Goal: Task Accomplishment & Management: Manage account settings

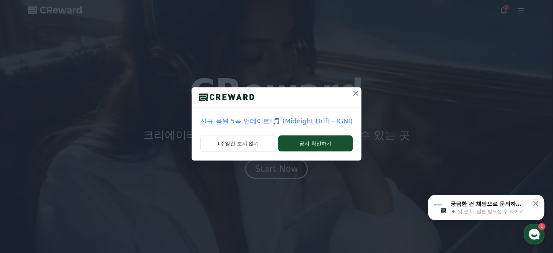
click at [354, 94] on icon at bounding box center [355, 93] width 5 height 5
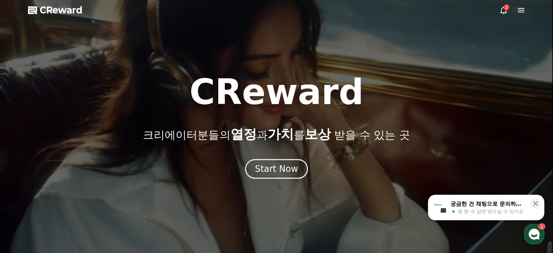
drag, startPoint x: 518, startPoint y: 5, endPoint x: 518, endPoint y: 12, distance: 6.9
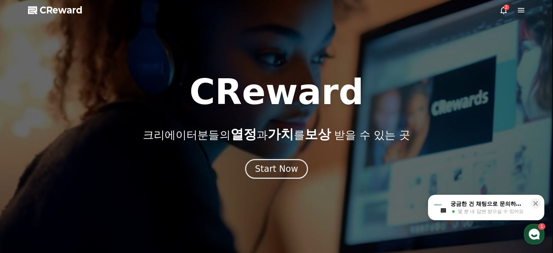
click at [518, 12] on icon at bounding box center [521, 10] width 9 height 9
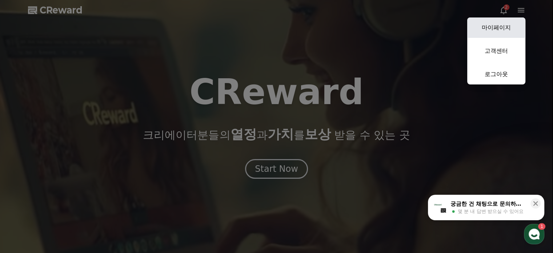
click at [504, 29] on link "마이페이지" at bounding box center [496, 27] width 58 height 20
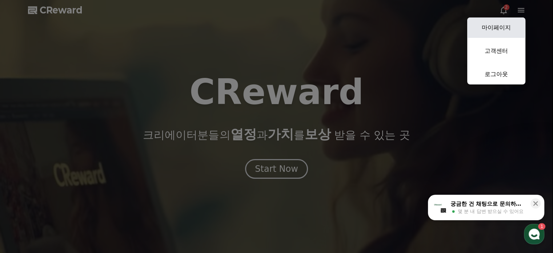
select select "**********"
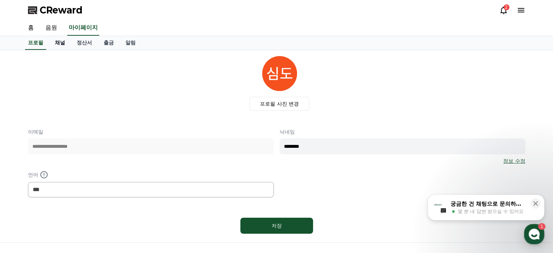
click at [64, 46] on link "채널" at bounding box center [60, 43] width 22 height 14
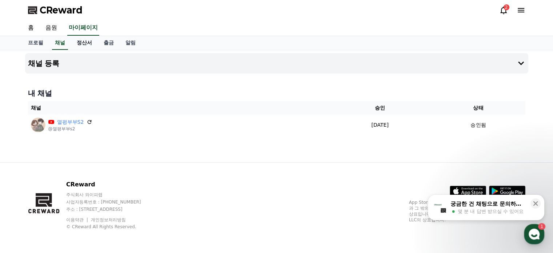
click at [86, 44] on link "정산서" at bounding box center [84, 43] width 27 height 14
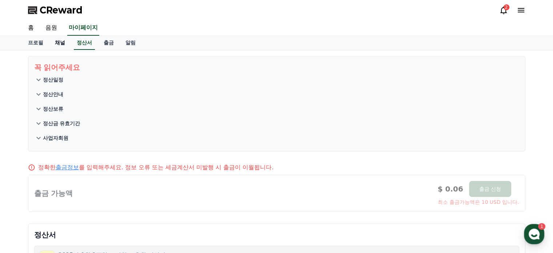
click at [56, 43] on link "채널" at bounding box center [60, 43] width 22 height 14
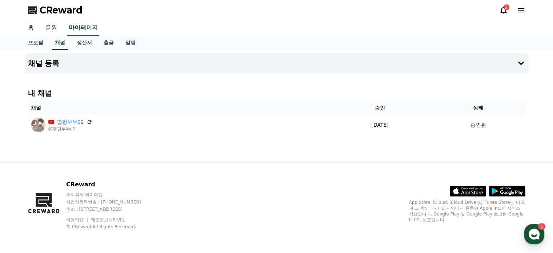
click at [55, 29] on link "음원" at bounding box center [51, 27] width 23 height 15
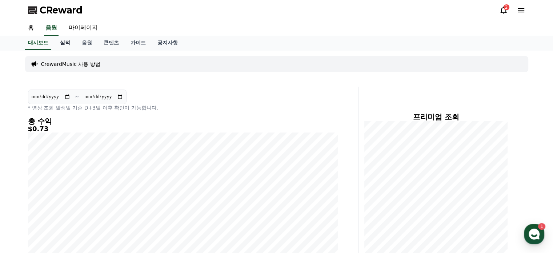
click at [68, 42] on link "실적" at bounding box center [65, 43] width 22 height 14
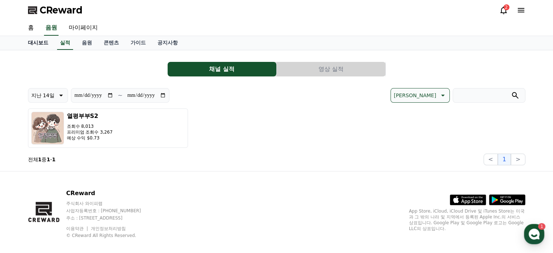
click at [37, 40] on link "대시보드" at bounding box center [38, 43] width 32 height 14
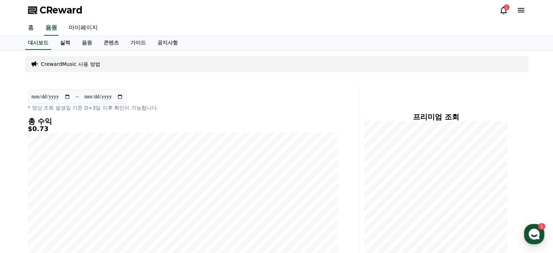
click at [67, 45] on link "실적" at bounding box center [65, 43] width 22 height 14
